Goal: Find specific page/section: Find specific page/section

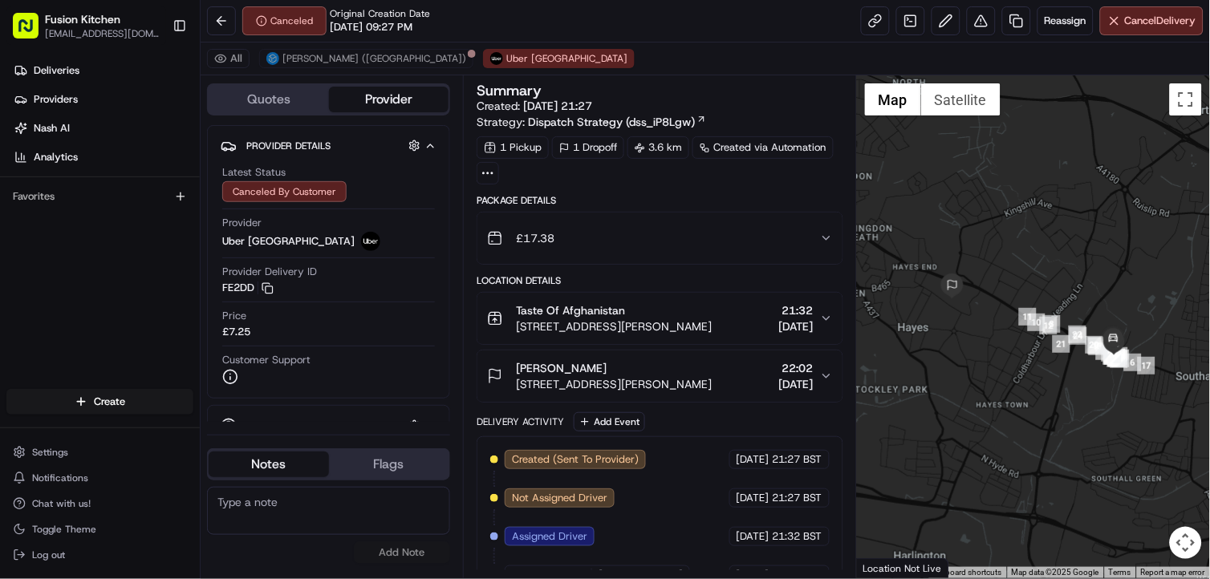
drag, startPoint x: 65, startPoint y: 65, endPoint x: 83, endPoint y: 22, distance: 47.1
click at [65, 65] on span "Deliveries" at bounding box center [57, 70] width 46 height 14
